Goal: Task Accomplishment & Management: Complete application form

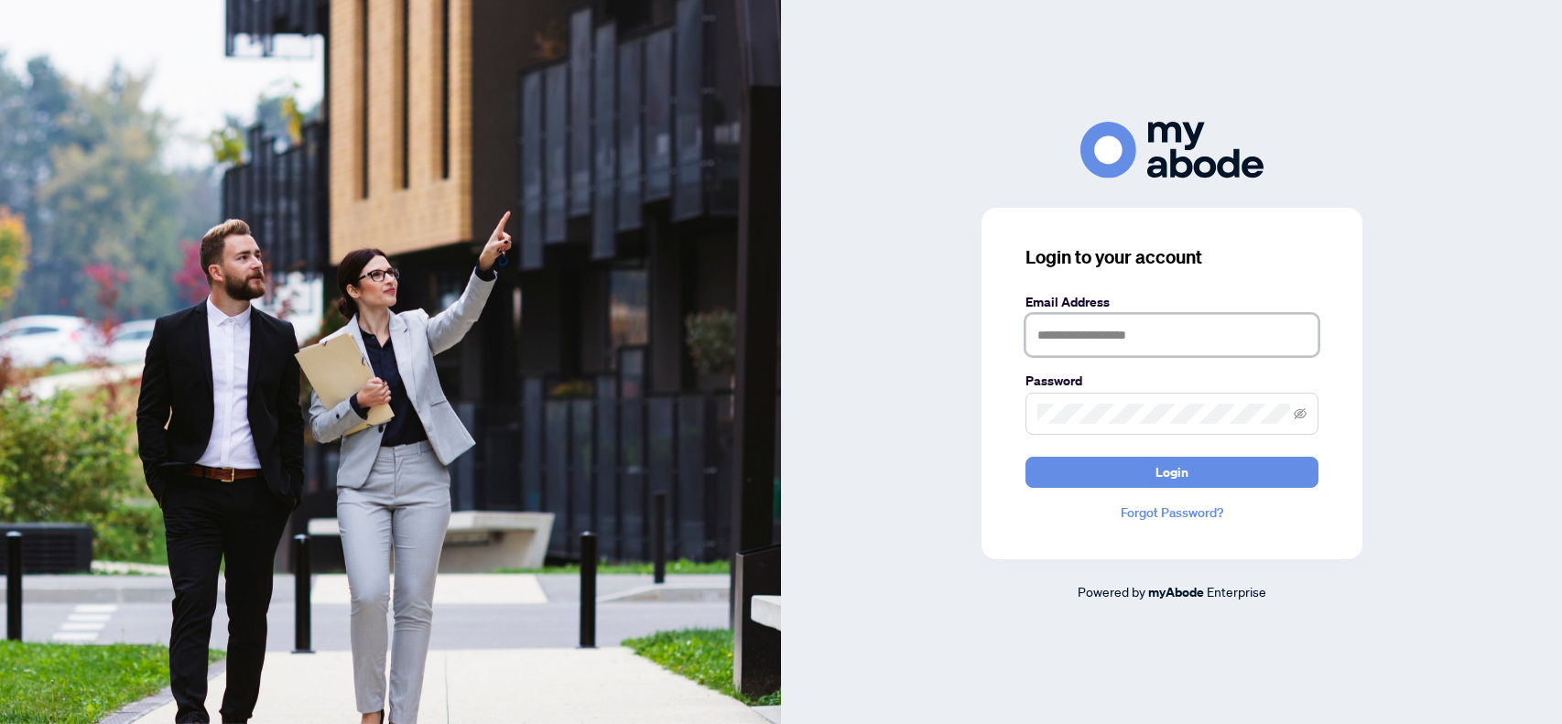
click at [1041, 329] on input "text" at bounding box center [1172, 335] width 293 height 42
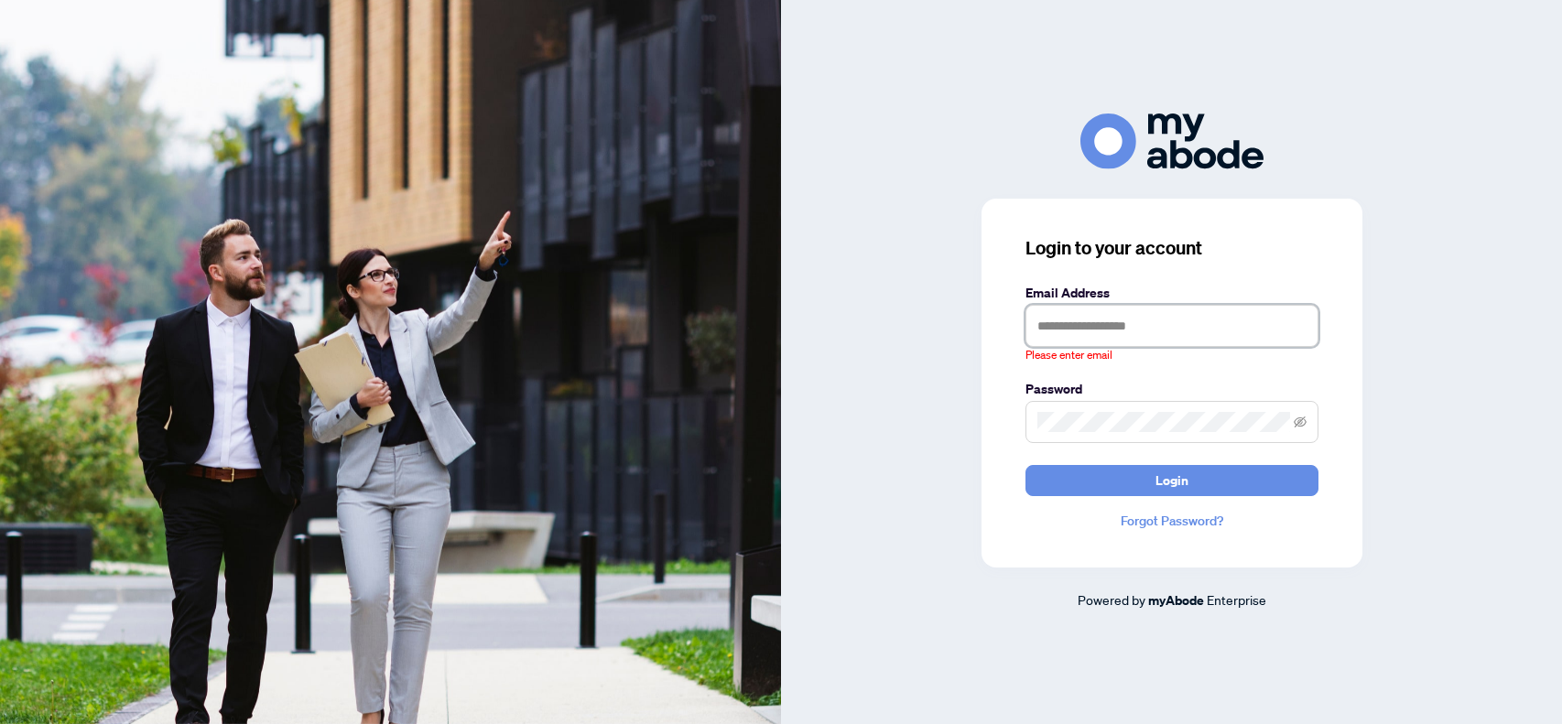
type input "**********"
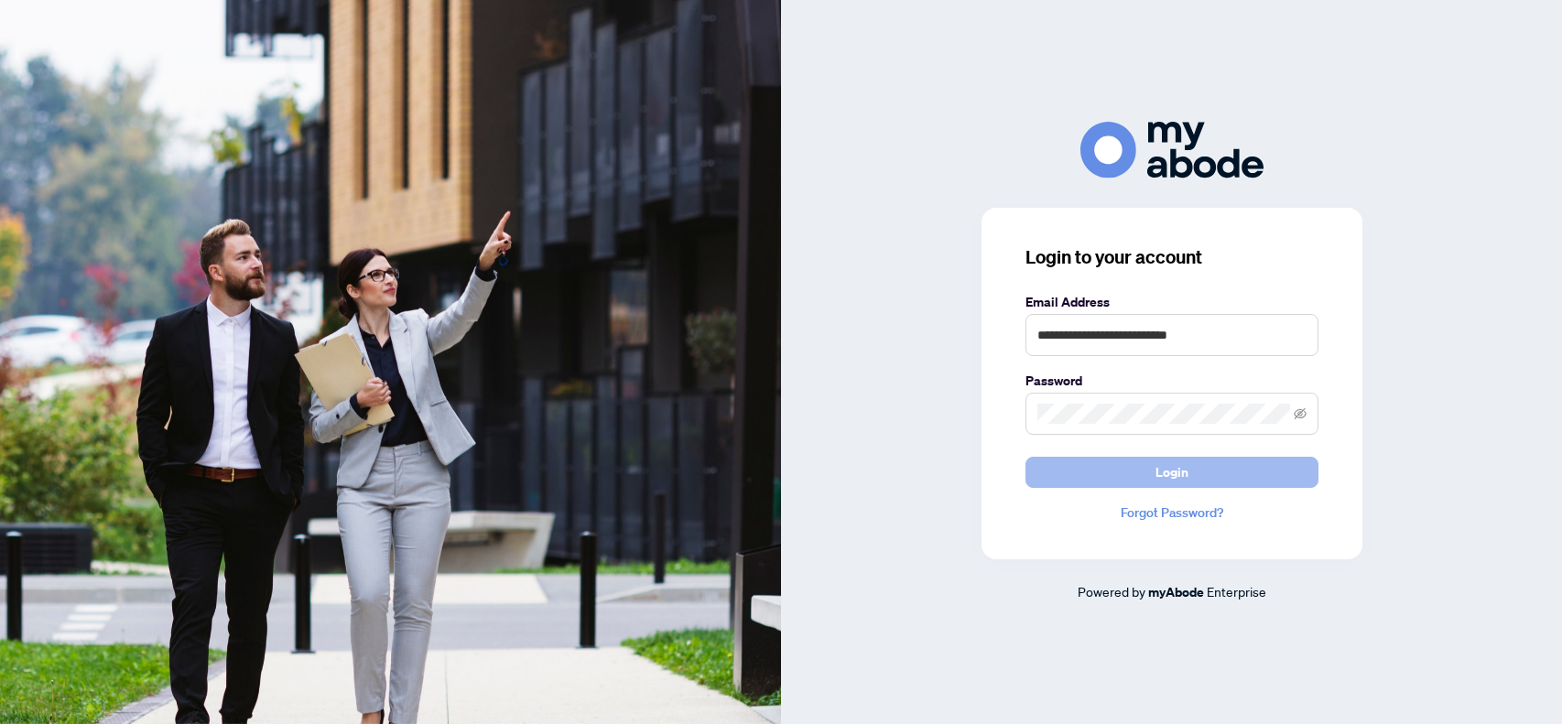
click at [1179, 474] on span "Login" at bounding box center [1172, 472] width 33 height 29
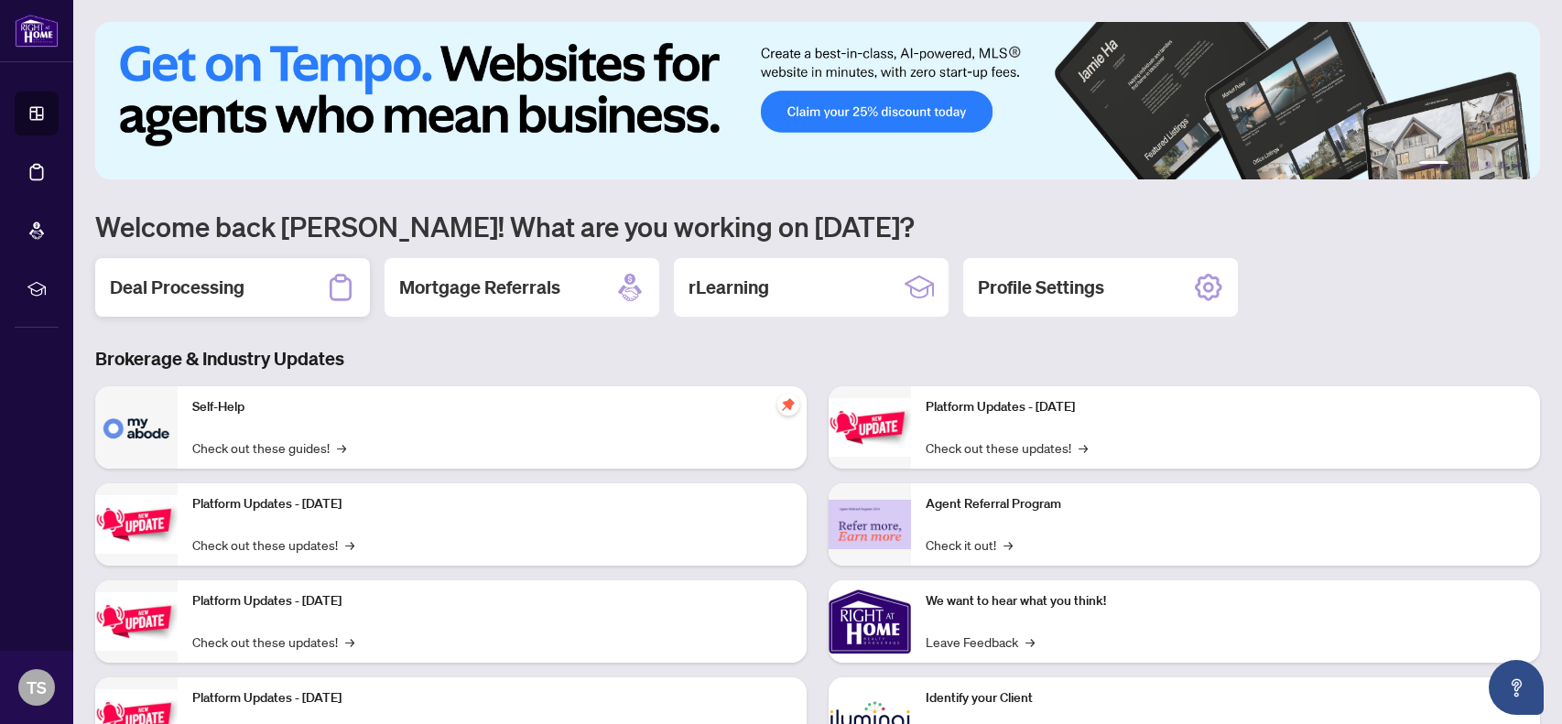
click at [187, 284] on h2 "Deal Processing" at bounding box center [177, 288] width 135 height 26
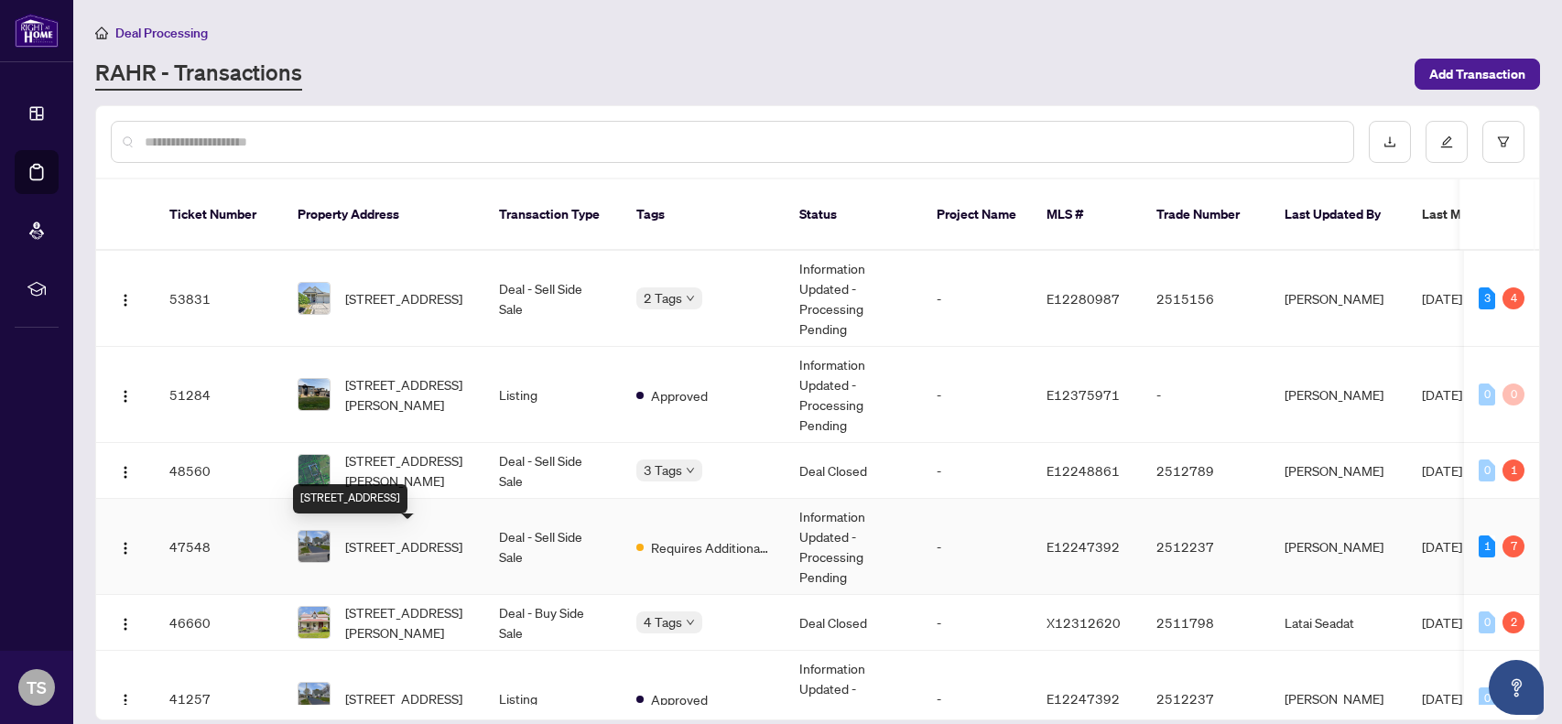
click at [369, 537] on span "[STREET_ADDRESS]" at bounding box center [403, 547] width 117 height 20
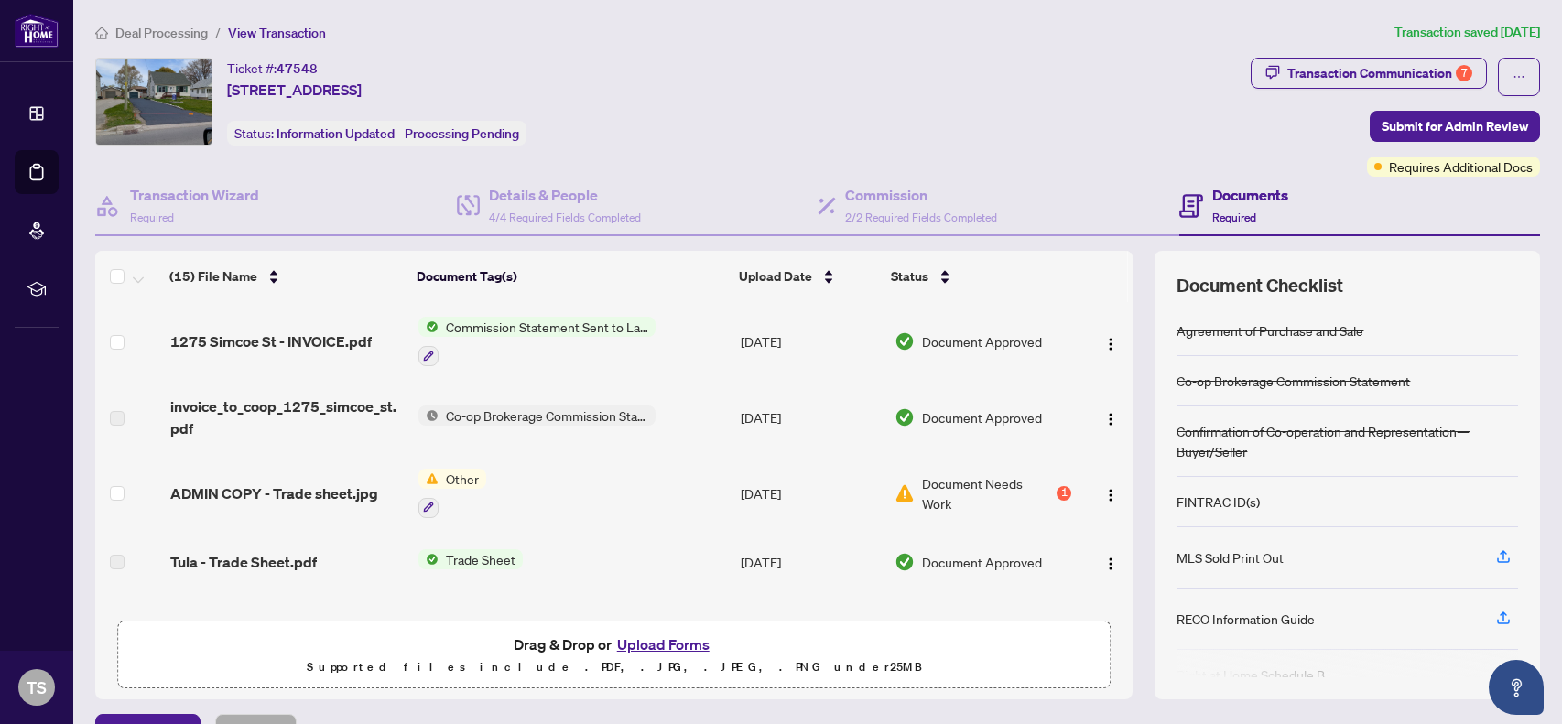
click at [637, 633] on button "Upload Forms" at bounding box center [663, 645] width 103 height 24
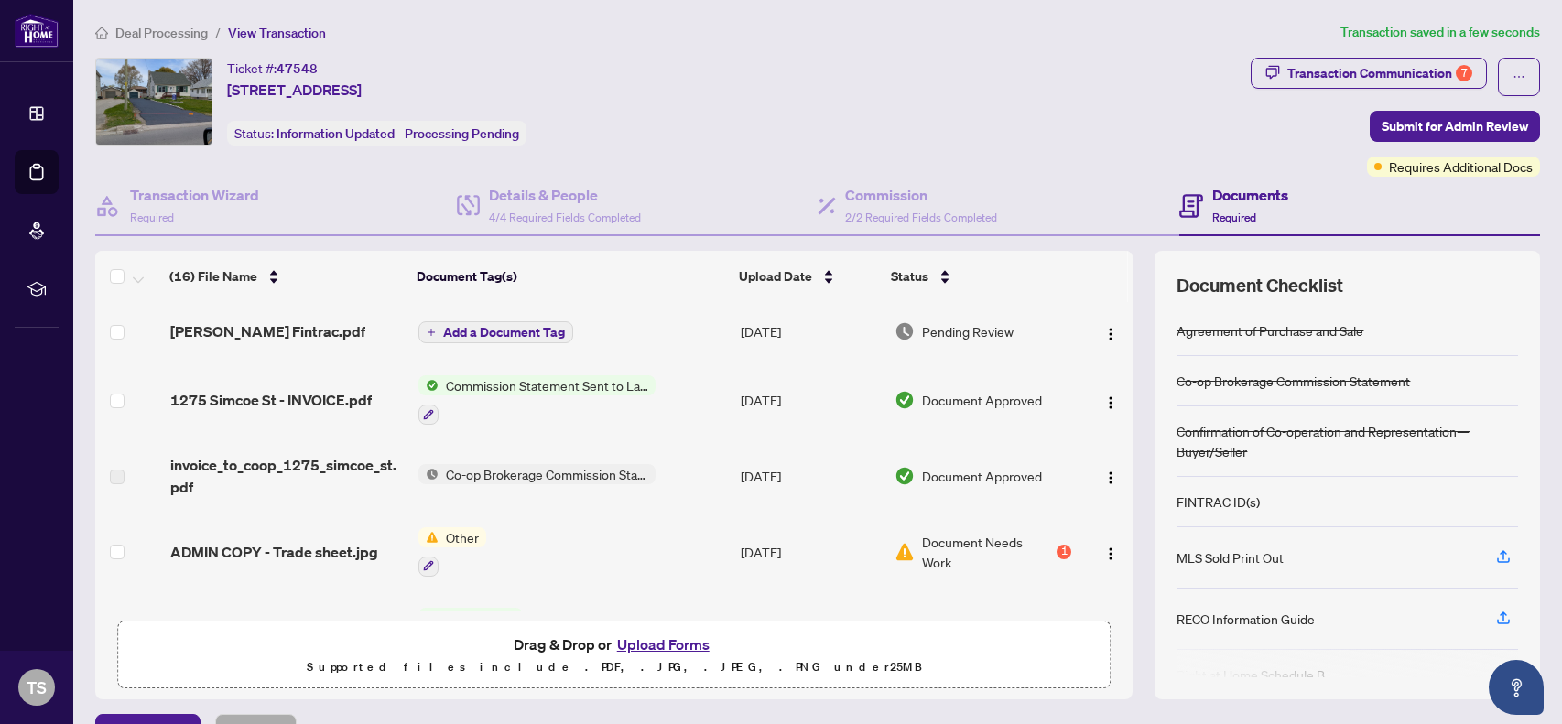
click at [490, 328] on span "Add a Document Tag" at bounding box center [504, 332] width 122 height 13
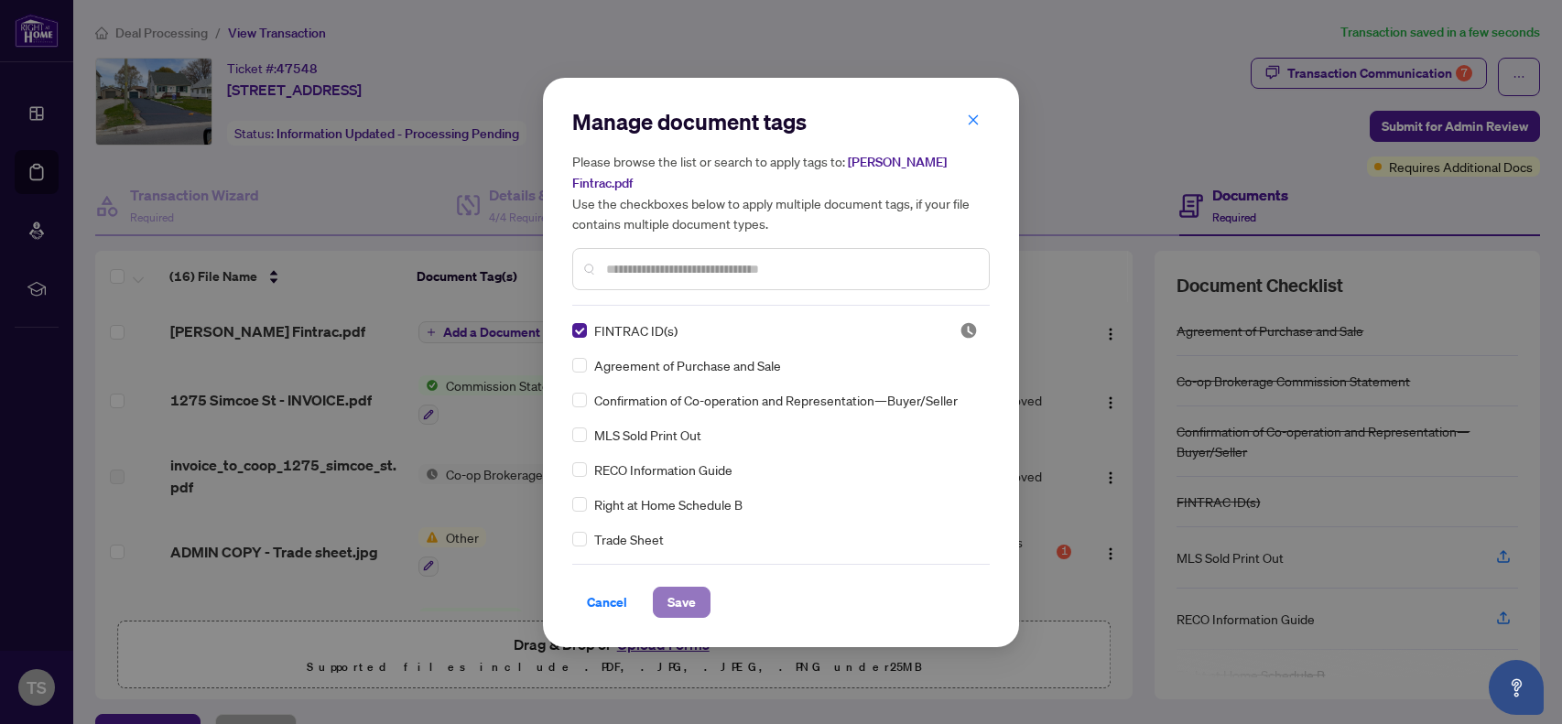
click at [668, 588] on span "Save" at bounding box center [682, 602] width 28 height 29
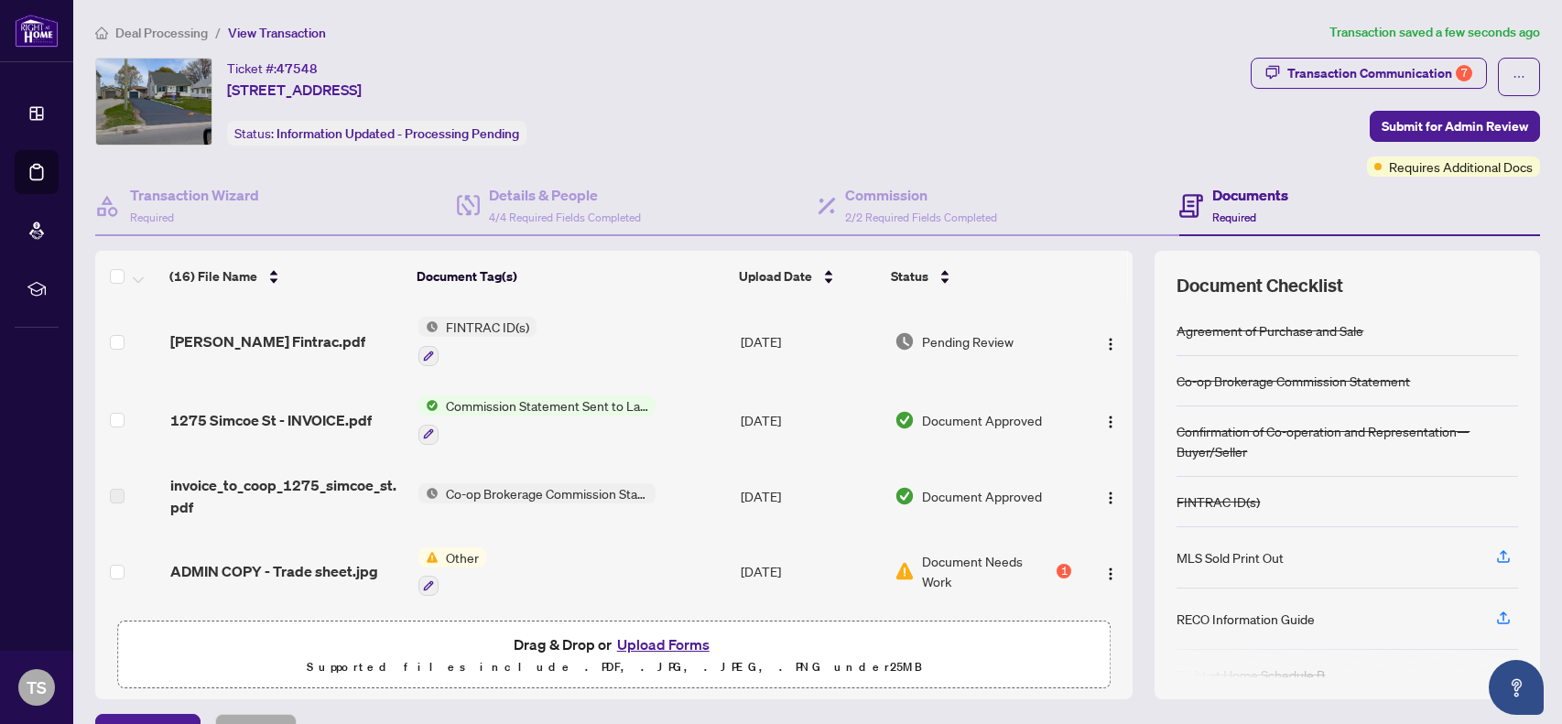
click at [666, 637] on button "Upload Forms" at bounding box center [663, 645] width 103 height 24
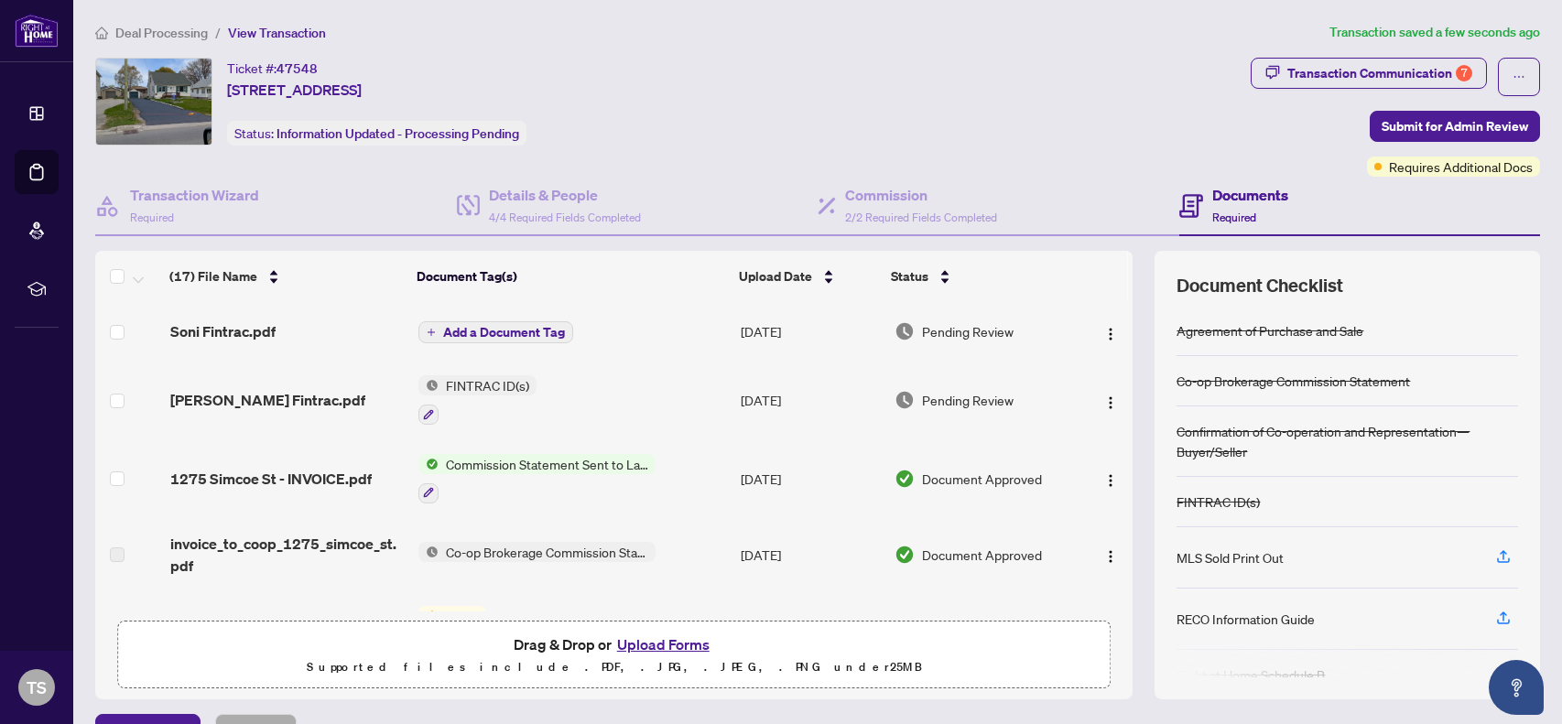
click at [499, 331] on span "Add a Document Tag" at bounding box center [504, 332] width 122 height 13
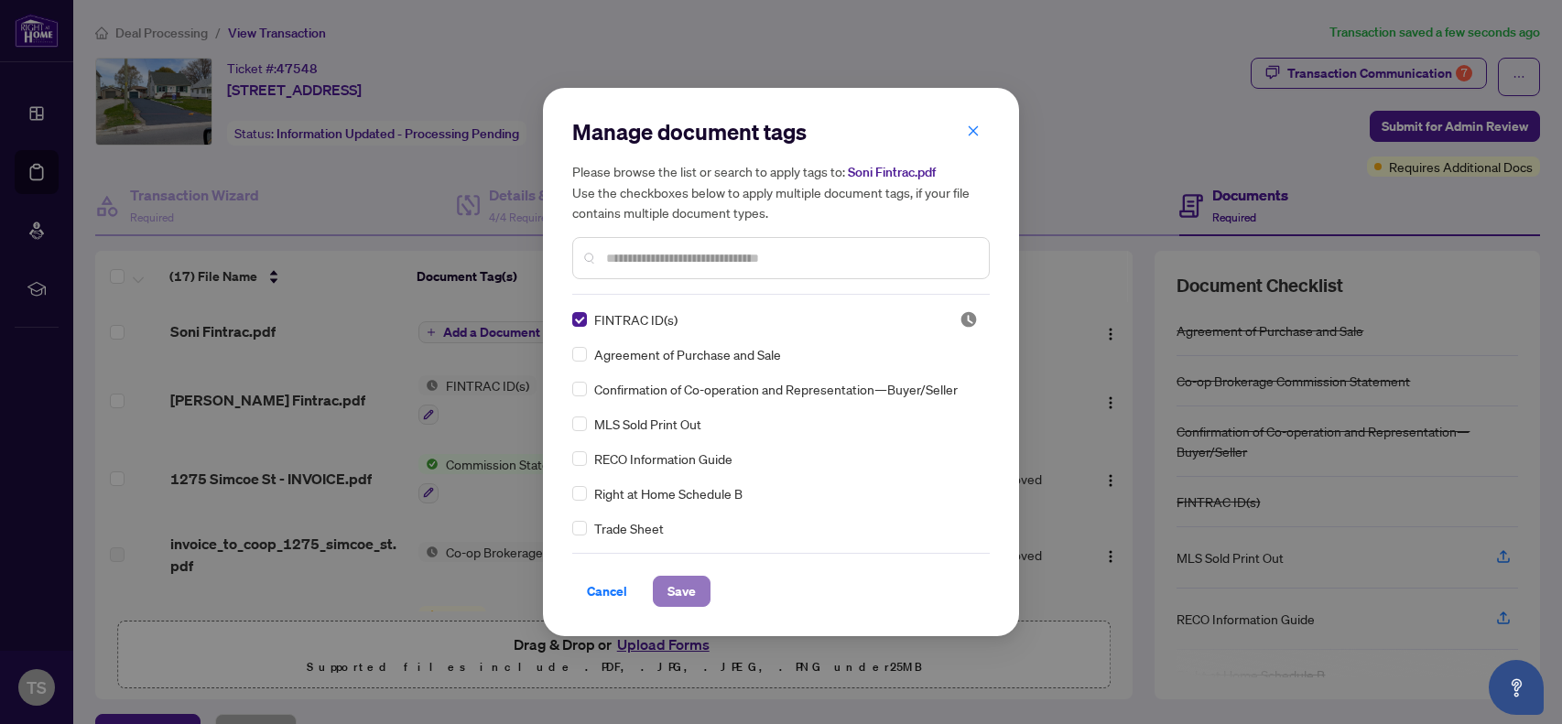
click at [672, 594] on span "Save" at bounding box center [682, 591] width 28 height 29
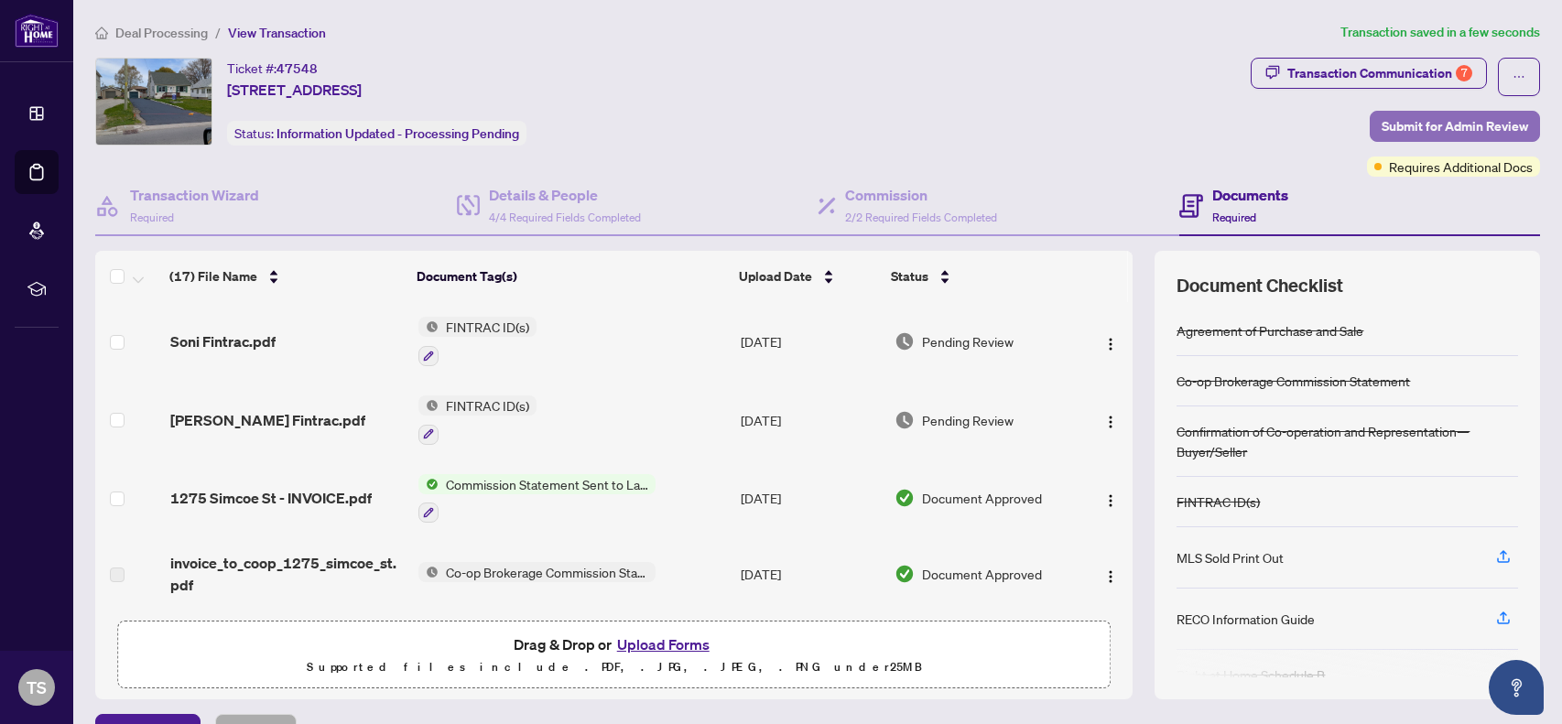
click at [1474, 121] on span "Submit for Admin Review" at bounding box center [1455, 126] width 147 height 29
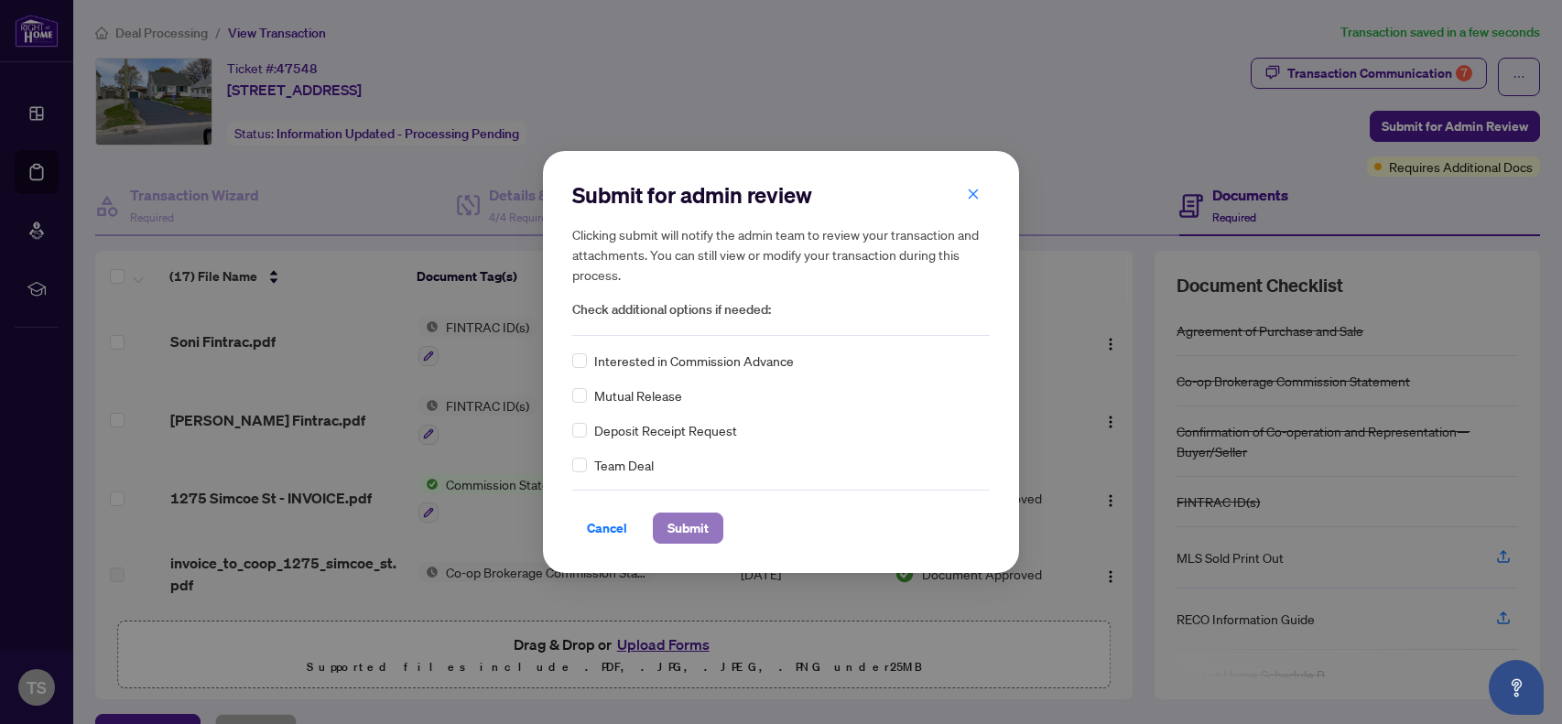
click at [681, 517] on span "Submit" at bounding box center [688, 528] width 41 height 29
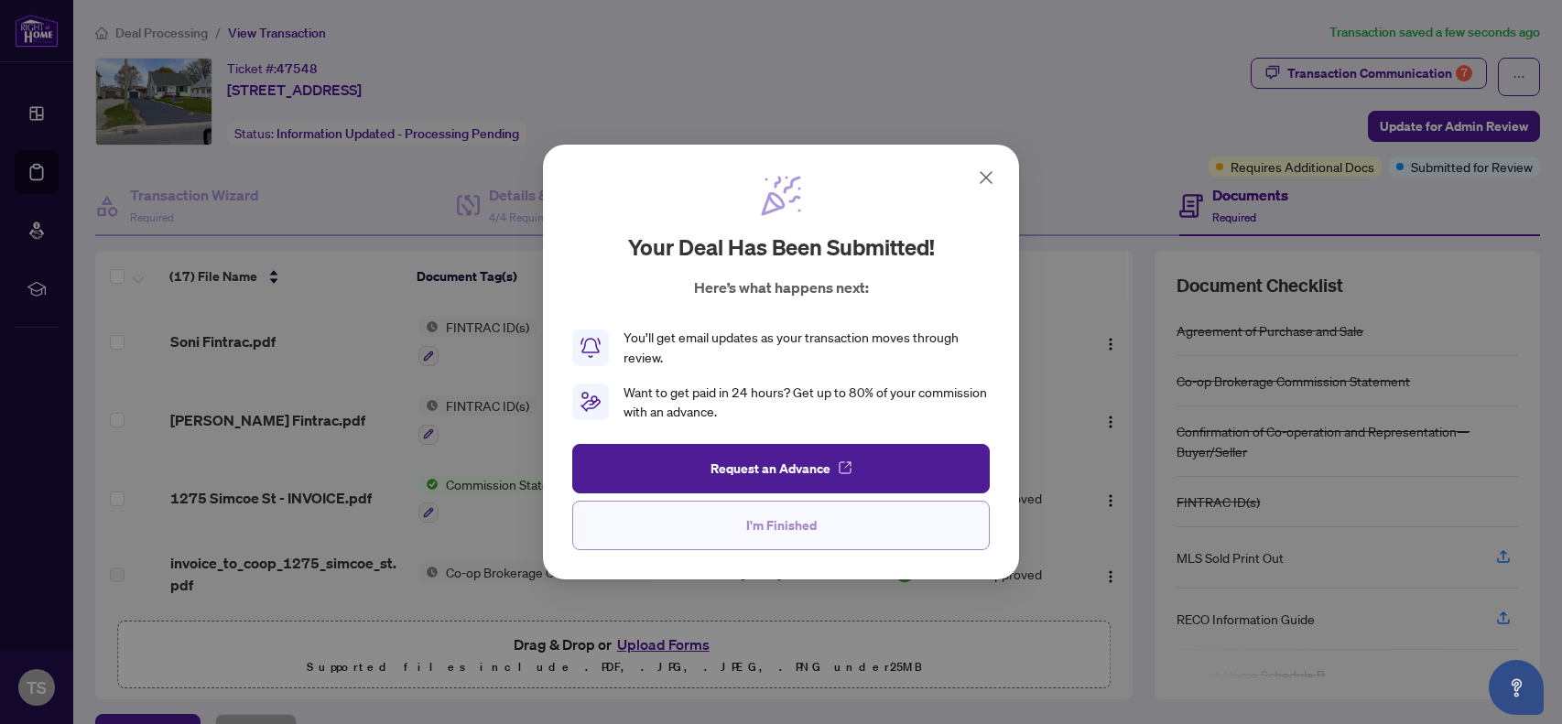
click at [912, 537] on button "I'm Finished" at bounding box center [781, 525] width 418 height 49
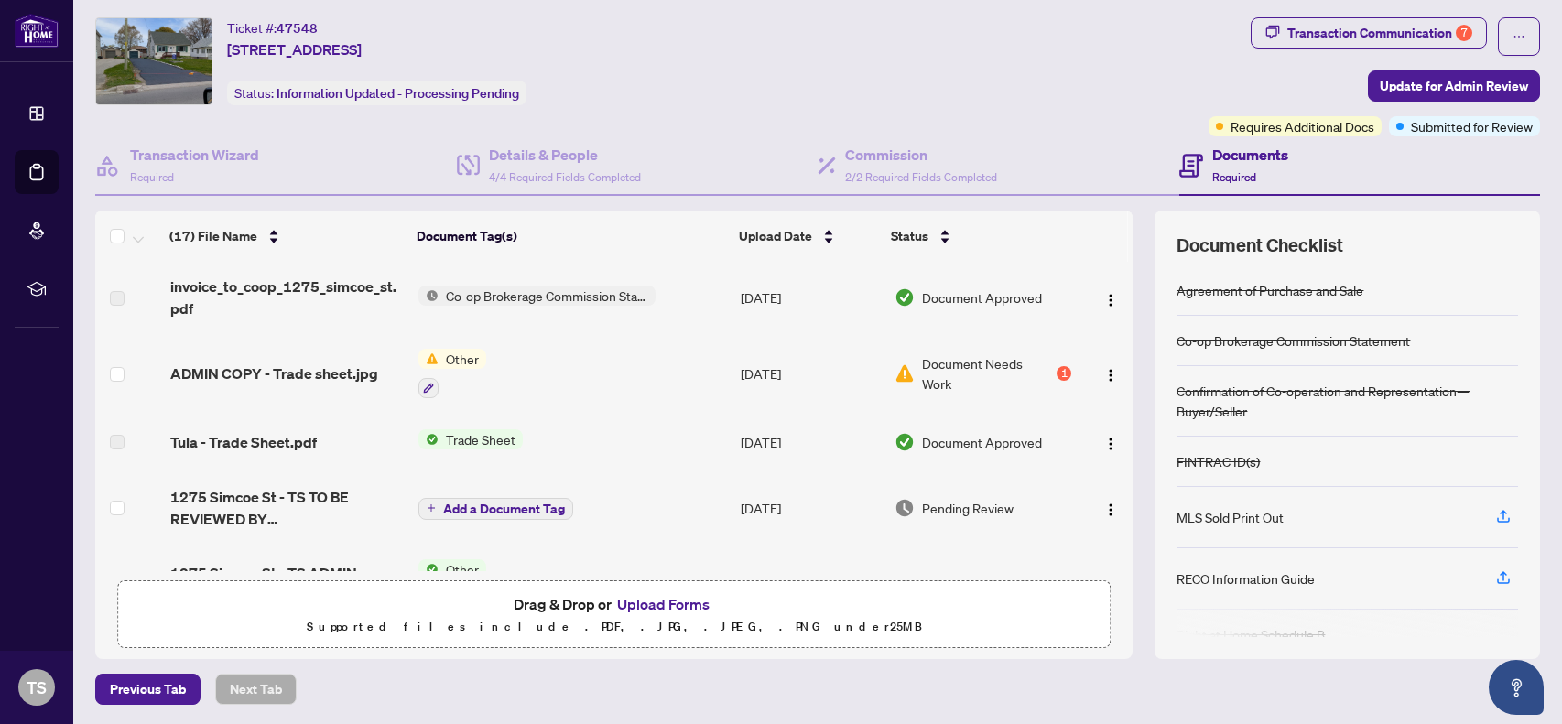
scroll to position [224, 0]
